Goal: Task Accomplishment & Management: Use online tool/utility

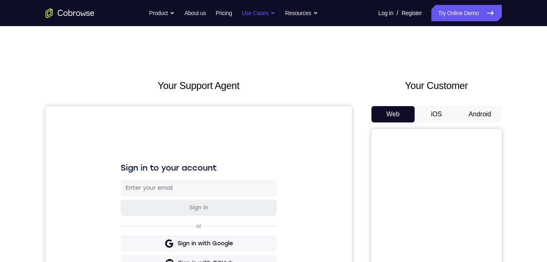
scroll to position [79, 0]
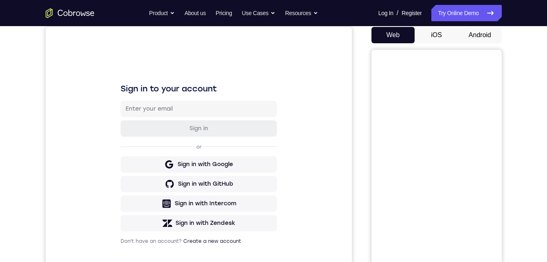
click at [468, 29] on button "Android" at bounding box center [480, 35] width 44 height 16
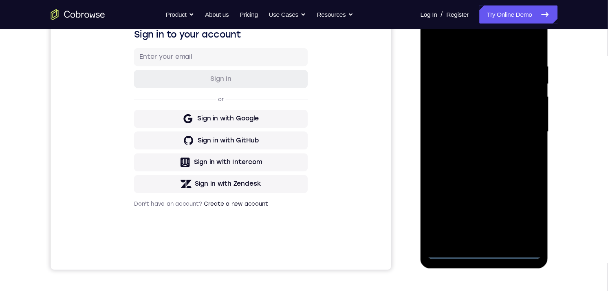
scroll to position [137, 0]
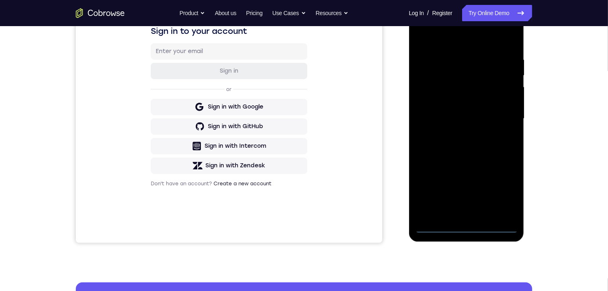
click at [468, 227] on div at bounding box center [466, 118] width 103 height 228
click at [502, 183] on div at bounding box center [466, 118] width 103 height 228
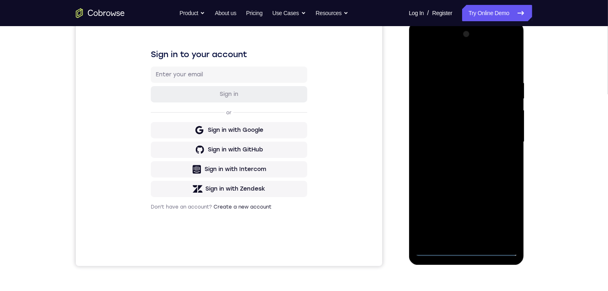
click at [503, 213] on div at bounding box center [466, 141] width 103 height 228
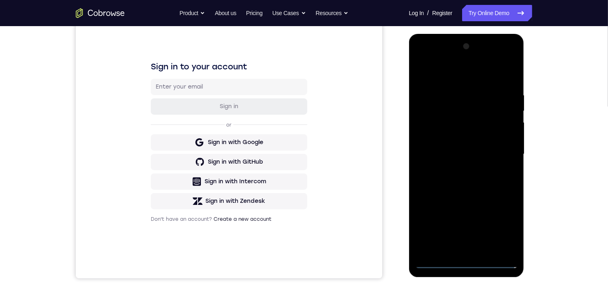
click at [443, 73] on div at bounding box center [466, 154] width 103 height 228
click at [501, 149] on div at bounding box center [466, 154] width 103 height 228
click at [456, 168] on div at bounding box center [466, 154] width 103 height 228
click at [454, 146] on div at bounding box center [466, 154] width 103 height 228
click at [448, 137] on div at bounding box center [466, 154] width 103 height 228
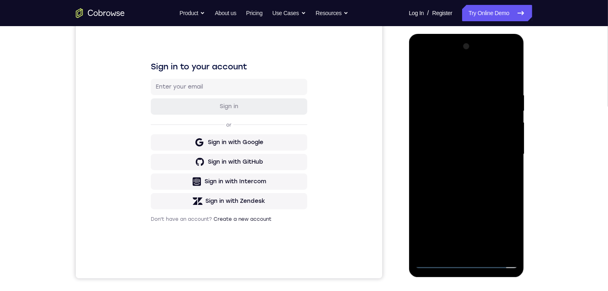
click at [444, 152] on div at bounding box center [466, 154] width 103 height 228
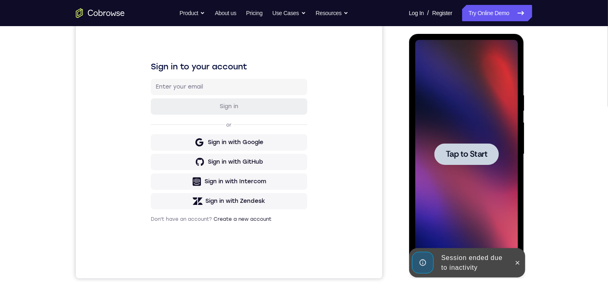
click at [516, 258] on button at bounding box center [517, 262] width 13 height 13
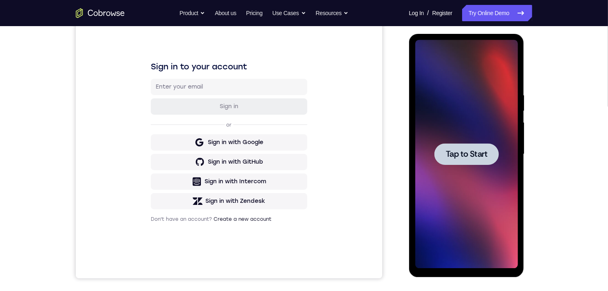
click at [498, 216] on div at bounding box center [466, 154] width 103 height 228
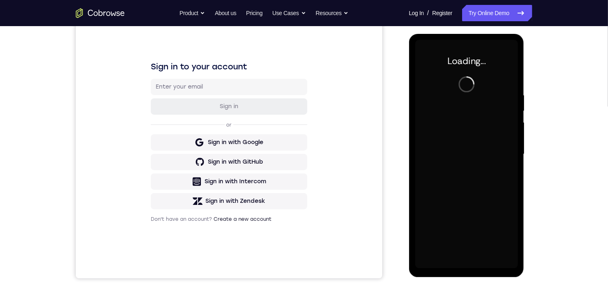
click at [498, 215] on div at bounding box center [466, 154] width 103 height 228
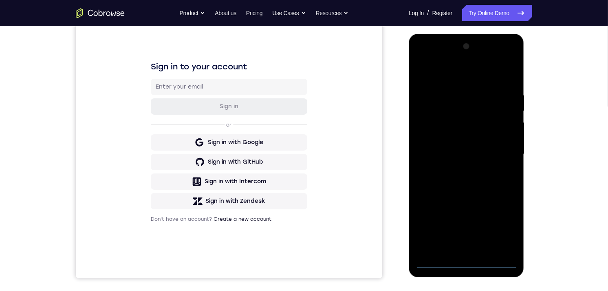
click at [465, 261] on div at bounding box center [466, 154] width 103 height 228
click at [499, 233] on div at bounding box center [466, 154] width 103 height 228
click at [452, 73] on div at bounding box center [466, 154] width 103 height 228
click at [501, 148] on div at bounding box center [466, 154] width 103 height 228
click at [455, 170] on div at bounding box center [466, 154] width 103 height 228
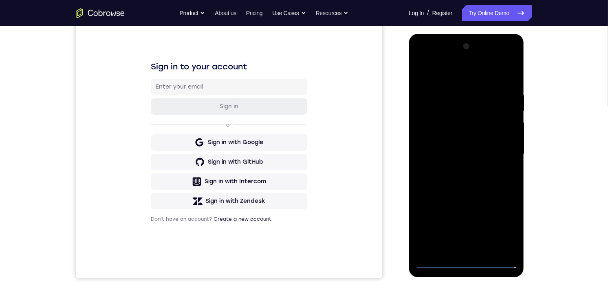
click at [460, 146] on div at bounding box center [466, 154] width 103 height 228
click at [458, 137] on div at bounding box center [466, 154] width 103 height 228
click at [425, 123] on div at bounding box center [466, 154] width 103 height 228
click at [439, 150] on div at bounding box center [466, 154] width 103 height 228
click at [445, 179] on div at bounding box center [466, 154] width 103 height 228
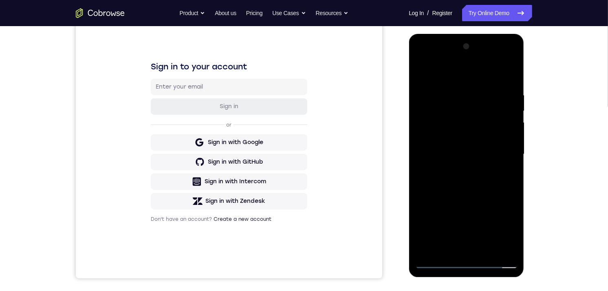
click at [445, 179] on div at bounding box center [466, 154] width 103 height 228
click at [446, 179] on div at bounding box center [466, 154] width 103 height 228
click at [480, 173] on div at bounding box center [466, 154] width 103 height 228
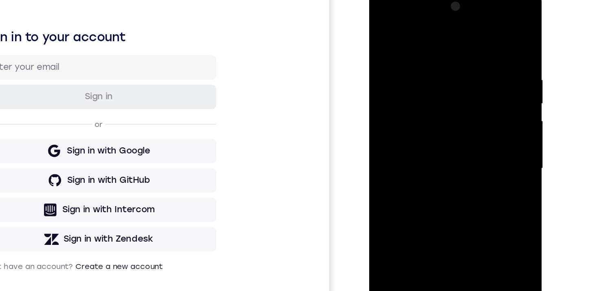
click at [470, 40] on div at bounding box center [426, 108] width 103 height 228
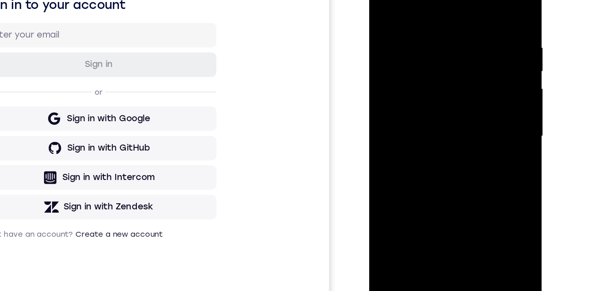
click at [471, 93] on div at bounding box center [426, 76] width 103 height 228
click at [445, 172] on div at bounding box center [426, 76] width 103 height 228
click at [413, 114] on div at bounding box center [426, 76] width 103 height 228
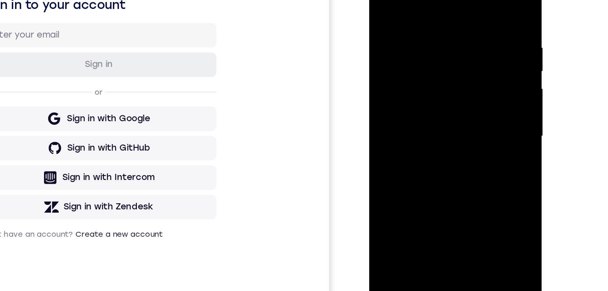
click at [382, 0] on div at bounding box center [426, 76] width 103 height 228
click at [410, 18] on div at bounding box center [426, 76] width 103 height 228
click at [471, 77] on div at bounding box center [426, 76] width 103 height 228
click at [456, 84] on div at bounding box center [426, 76] width 103 height 228
click at [467, 79] on div at bounding box center [426, 76] width 103 height 228
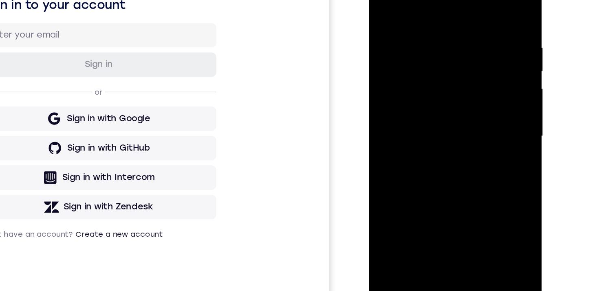
click at [467, 79] on div at bounding box center [426, 76] width 103 height 228
click at [385, 0] on div at bounding box center [426, 76] width 103 height 228
click at [415, 23] on div at bounding box center [426, 76] width 103 height 228
click at [390, 172] on div at bounding box center [426, 76] width 103 height 228
click at [382, 0] on div at bounding box center [426, 76] width 103 height 228
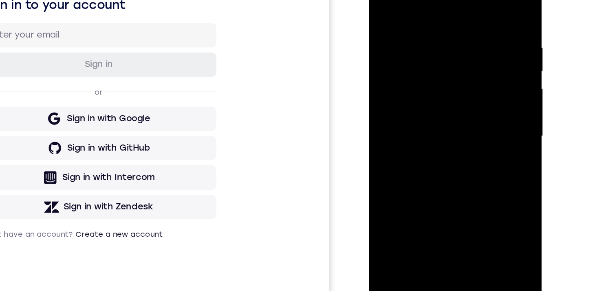
drag, startPoint x: 399, startPoint y: 55, endPoint x: 408, endPoint y: 115, distance: 60.6
click at [408, 118] on div at bounding box center [426, 76] width 103 height 228
click at [422, 12] on div at bounding box center [426, 76] width 103 height 228
click at [385, 0] on div at bounding box center [426, 76] width 103 height 228
click at [415, 21] on div at bounding box center [426, 76] width 103 height 228
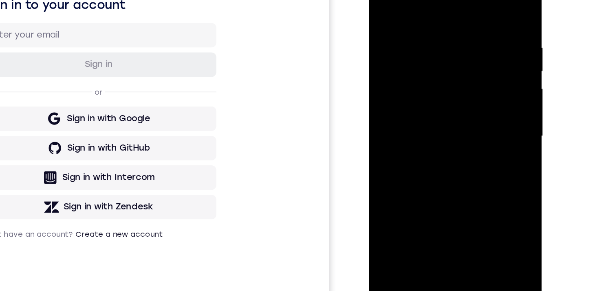
click at [388, 168] on div at bounding box center [426, 76] width 103 height 228
click at [381, 0] on div at bounding box center [426, 76] width 103 height 228
drag, startPoint x: 393, startPoint y: 23, endPoint x: 412, endPoint y: 137, distance: 115.6
click at [412, 137] on div at bounding box center [426, 76] width 103 height 228
click at [472, 0] on div at bounding box center [426, 76] width 103 height 228
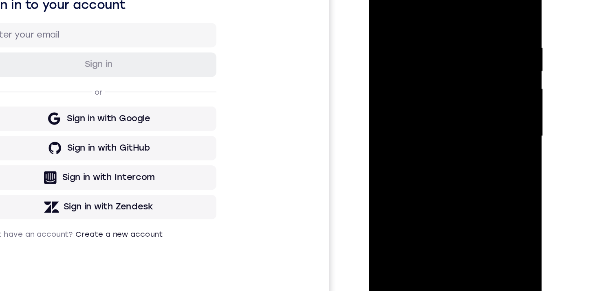
click at [386, 178] on div at bounding box center [426, 76] width 103 height 228
drag, startPoint x: 433, startPoint y: 11, endPoint x: 428, endPoint y: 105, distance: 94.3
click at [430, 112] on div at bounding box center [426, 76] width 103 height 228
click at [414, 7] on div at bounding box center [426, 76] width 103 height 228
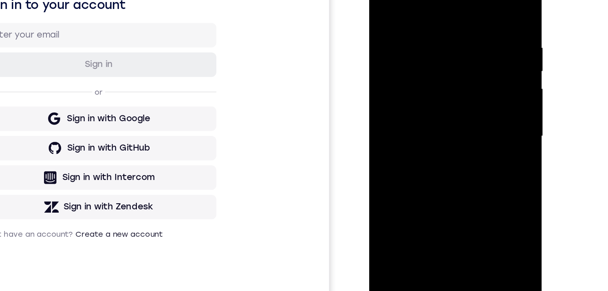
click at [467, 69] on div at bounding box center [426, 76] width 103 height 228
click at [467, 73] on div at bounding box center [426, 76] width 103 height 228
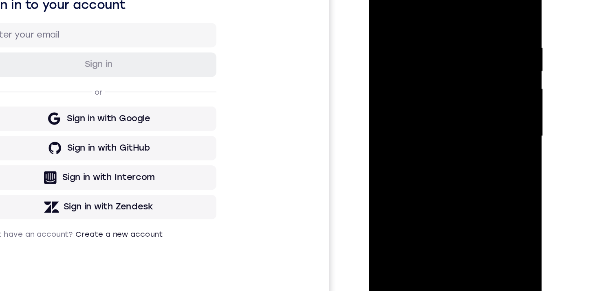
click at [467, 73] on div at bounding box center [426, 76] width 103 height 228
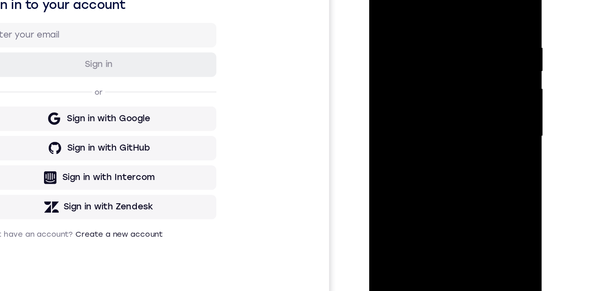
click at [467, 73] on div at bounding box center [426, 76] width 103 height 228
click at [466, 49] on div at bounding box center [426, 76] width 103 height 228
click at [469, 0] on div at bounding box center [426, 76] width 103 height 228
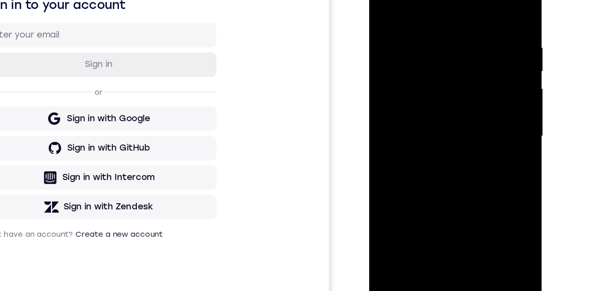
drag, startPoint x: 411, startPoint y: 28, endPoint x: 417, endPoint y: 123, distance: 95.1
click at [416, 125] on div at bounding box center [426, 76] width 103 height 228
drag, startPoint x: 442, startPoint y: 11, endPoint x: 408, endPoint y: 9, distance: 33.9
click at [401, 10] on div at bounding box center [426, 76] width 103 height 228
drag, startPoint x: 453, startPoint y: 9, endPoint x: 421, endPoint y: 8, distance: 31.8
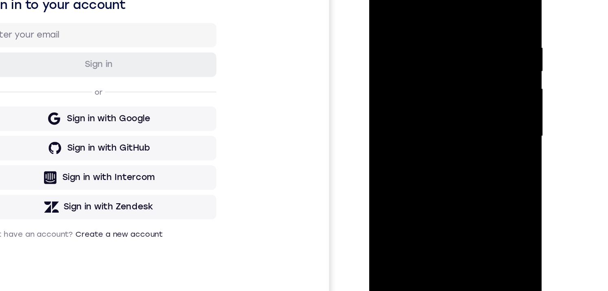
click at [411, 8] on div at bounding box center [426, 76] width 103 height 228
drag, startPoint x: 460, startPoint y: 14, endPoint x: 414, endPoint y: 14, distance: 46.1
click at [413, 14] on div at bounding box center [426, 76] width 103 height 228
drag, startPoint x: 419, startPoint y: 13, endPoint x: 398, endPoint y: 10, distance: 21.0
click at [383, 12] on div at bounding box center [426, 76] width 103 height 228
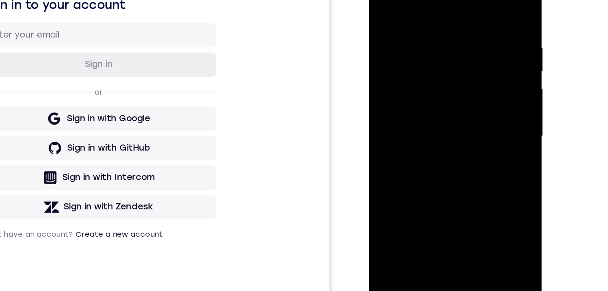
drag, startPoint x: 440, startPoint y: 13, endPoint x: 380, endPoint y: 14, distance: 59.5
click at [374, 14] on div at bounding box center [426, 77] width 115 height 243
drag, startPoint x: 454, startPoint y: 22, endPoint x: 371, endPoint y: 18, distance: 82.8
click at [369, 17] on div at bounding box center [426, 77] width 115 height 243
drag, startPoint x: 468, startPoint y: 12, endPoint x: 407, endPoint y: 20, distance: 61.7
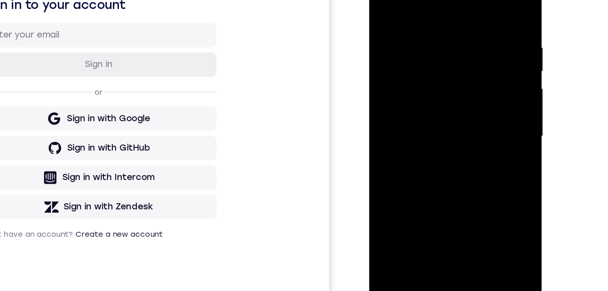
click at [403, 13] on div at bounding box center [426, 76] width 103 height 228
click at [473, 160] on div at bounding box center [426, 76] width 103 height 228
click at [465, 168] on div at bounding box center [426, 76] width 103 height 228
click at [424, 0] on div at bounding box center [426, 76] width 103 height 228
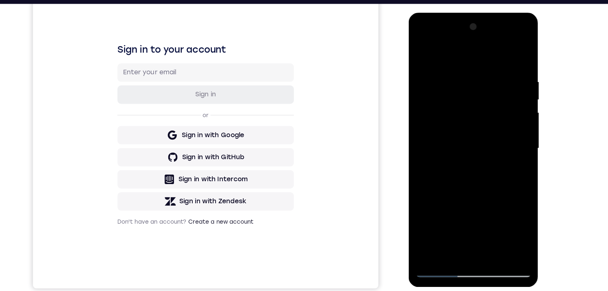
click at [438, 118] on div at bounding box center [465, 132] width 103 height 228
click at [445, 95] on div at bounding box center [465, 132] width 103 height 228
click at [437, 114] on div at bounding box center [465, 132] width 103 height 228
click at [485, 201] on div at bounding box center [465, 132] width 103 height 228
click at [470, 201] on div at bounding box center [465, 132] width 103 height 228
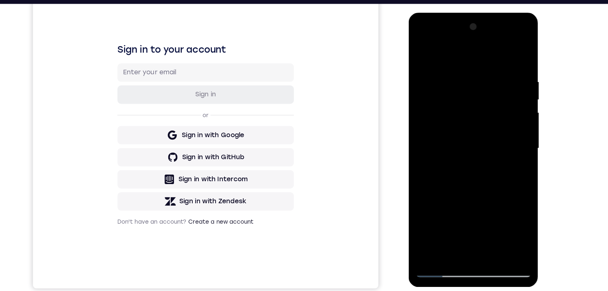
click at [441, 199] on div at bounding box center [465, 132] width 103 height 228
click at [460, 147] on div at bounding box center [465, 132] width 103 height 228
click at [484, 226] on div at bounding box center [465, 132] width 103 height 228
click at [450, 204] on div at bounding box center [465, 132] width 103 height 228
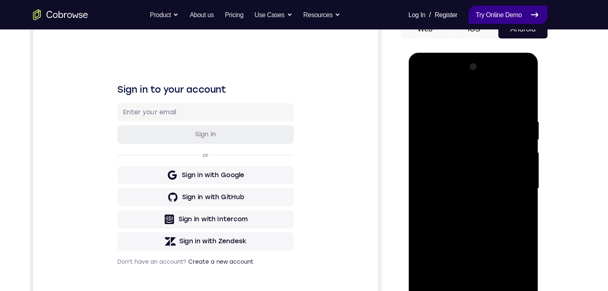
click at [486, 16] on link "Try Online Demo" at bounding box center [497, 13] width 70 height 16
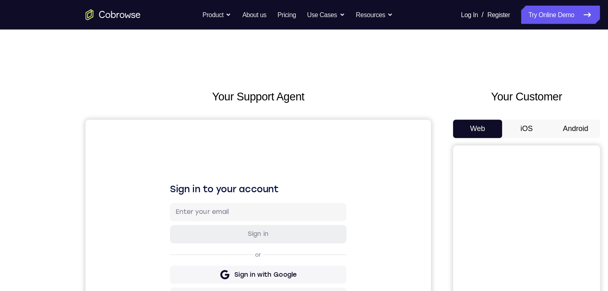
click at [511, 116] on button "Android" at bounding box center [511, 114] width 44 height 16
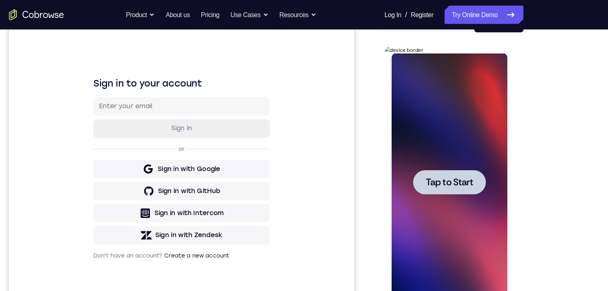
scroll to position [94, 0]
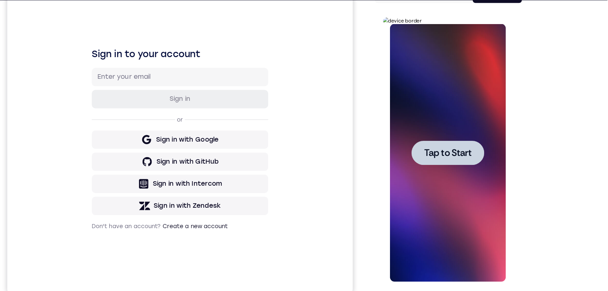
click at [450, 110] on div at bounding box center [440, 137] width 103 height 228
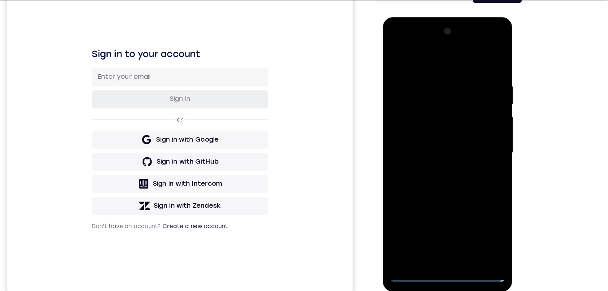
click at [441, 247] on div at bounding box center [440, 137] width 103 height 228
click at [476, 214] on div at bounding box center [440, 137] width 103 height 228
click at [421, 57] on div at bounding box center [440, 137] width 103 height 228
click at [472, 135] on div at bounding box center [440, 137] width 103 height 228
click at [434, 153] on div at bounding box center [440, 137] width 103 height 228
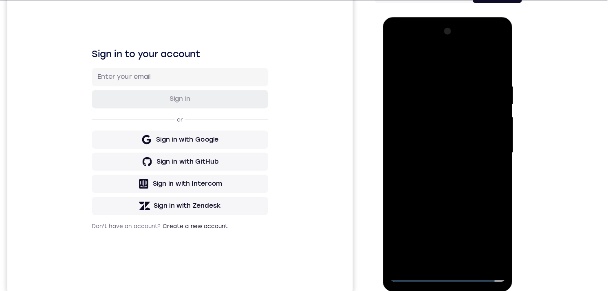
click at [438, 128] on div at bounding box center [440, 137] width 103 height 228
click at [432, 118] on div at bounding box center [440, 137] width 103 height 228
click at [405, 141] on div at bounding box center [440, 137] width 103 height 228
click at [421, 163] on div at bounding box center [440, 137] width 103 height 228
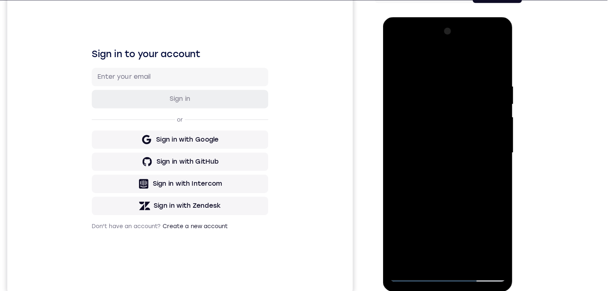
click at [432, 163] on div at bounding box center [440, 137] width 103 height 228
click at [439, 165] on div at bounding box center [440, 137] width 103 height 228
click at [429, 79] on div at bounding box center [440, 137] width 103 height 228
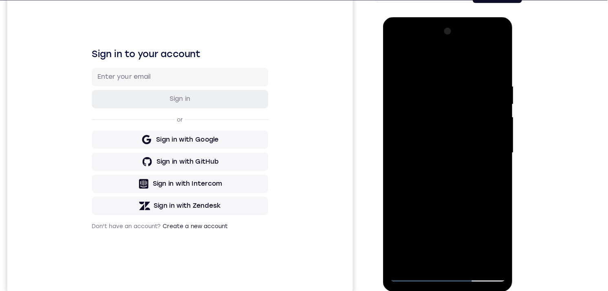
click at [480, 131] on div at bounding box center [440, 137] width 103 height 228
click at [481, 139] on div at bounding box center [440, 137] width 103 height 228
click at [478, 137] on div at bounding box center [440, 137] width 103 height 228
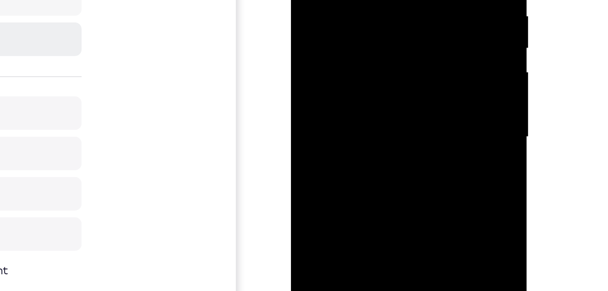
click at [386, 24] on div at bounding box center [348, 10] width 103 height 228
click at [386, 40] on div at bounding box center [348, 10] width 103 height 228
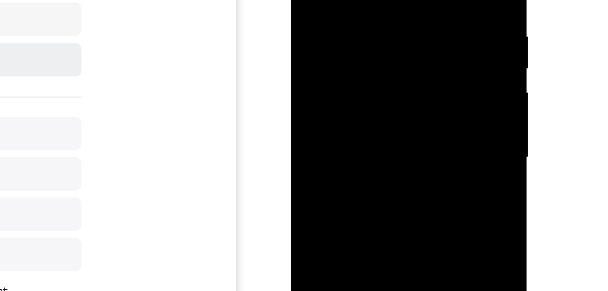
click at [386, 54] on div at bounding box center [348, 31] width 103 height 228
